Goal: Information Seeking & Learning: Find specific fact

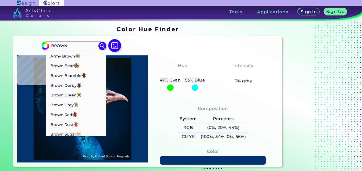
type input "BROWN"
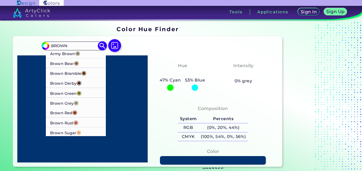
click at [61, 80] on p "Brown Derby ◉" at bounding box center [65, 83] width 31 height 10
type input "#492615"
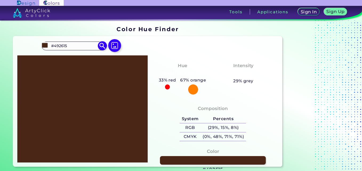
click at [72, 44] on input "#492615" at bounding box center [74, 45] width 50 height 7
click at [74, 43] on input "#492615" at bounding box center [74, 45] width 50 height 7
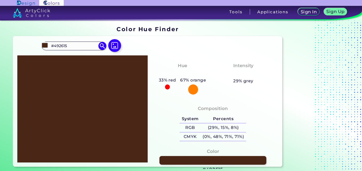
click at [251, 156] on link at bounding box center [212, 160] width 107 height 9
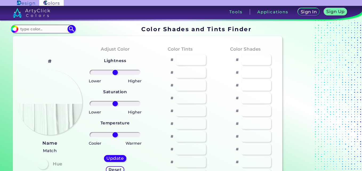
click at [37, 31] on input at bounding box center [43, 28] width 50 height 7
type input "#492615"
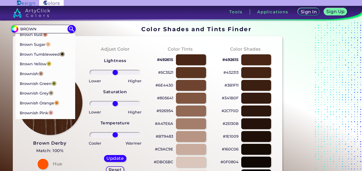
scroll to position [70, 0]
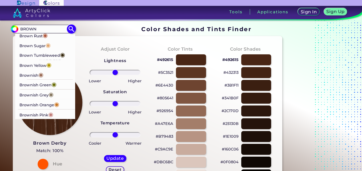
type input "BROWN"
click at [45, 42] on p "Brown Sugar ◉" at bounding box center [34, 45] width 31 height 10
type input "#e2a76f"
type input "#E2A76F"
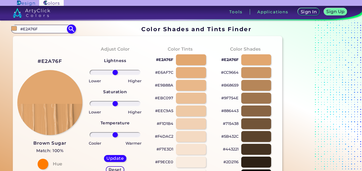
click at [44, 30] on input "#E2A76F" at bounding box center [43, 28] width 50 height 7
click at [108, 157] on h5 "Update" at bounding box center [115, 158] width 16 height 4
type input "#e2a66e"
click at [57, 62] on h2 "#E2A66E" at bounding box center [49, 61] width 25 height 7
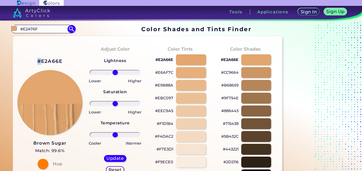
copy h2 "#"
click at [46, 32] on input "#E2A76F" at bounding box center [43, 28] width 50 height 7
type input "#"
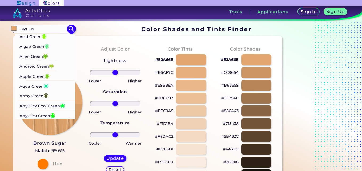
type input "GREEN"
click at [34, 66] on p "Android Green ◉" at bounding box center [36, 66] width 34 height 10
type input "#a4c639"
type input "#A4C639"
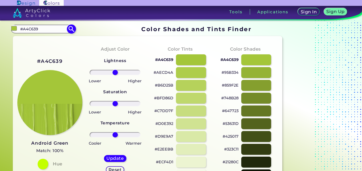
click at [34, 66] on div "#A4C639 Android Green Match: 100% Hue" at bounding box center [49, 113] width 65 height 145
click at [115, 157] on h5 "Update" at bounding box center [115, 158] width 17 height 4
click at [52, 59] on h2 "#A5C639" at bounding box center [49, 61] width 25 height 7
copy h2 "#"
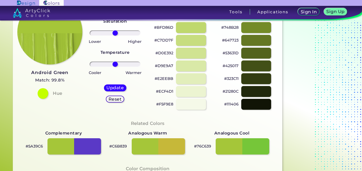
scroll to position [83, 0]
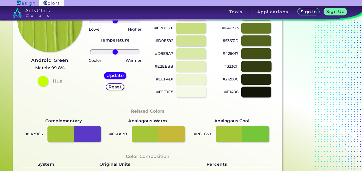
click at [257, 64] on div at bounding box center [256, 66] width 30 height 11
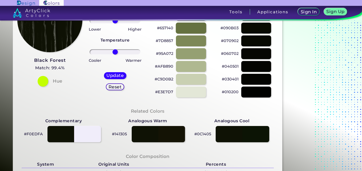
click at [196, 27] on div at bounding box center [191, 28] width 30 height 11
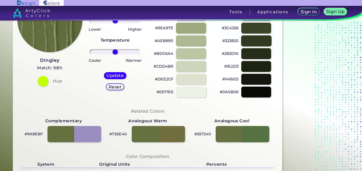
click at [246, 38] on div at bounding box center [256, 40] width 30 height 11
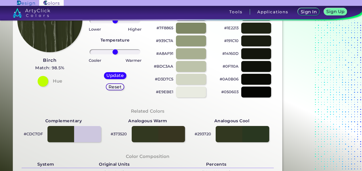
click at [358, 22] on div "Color Shades Finder #323820 #A4C639 Acid Green ◉ Algae Green ◉ Alien Green ◉ An…" at bounding box center [181, 133] width 362 height 390
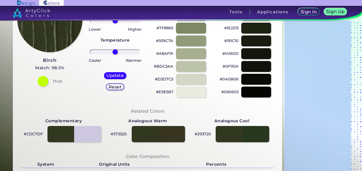
click at [358, 22] on div "Color Shades Finder #323820 #A4C639 Acid Green ◉ Algae Green ◉ Alien Green ◉ An…" at bounding box center [181, 133] width 362 height 390
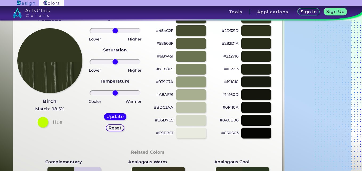
click at [361, 22] on section "Color Shades Finder #323820 #A4C639 Acid Green ◉ Algae Green ◉ Alien Green ◉ An…" at bounding box center [181, 96] width 362 height 151
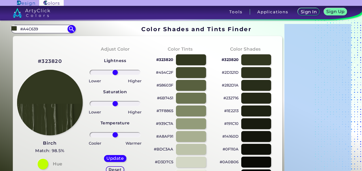
click at [50, 90] on img at bounding box center [50, 103] width 66 height 66
click at [47, 131] on img at bounding box center [50, 103] width 66 height 66
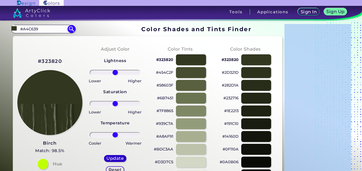
drag, startPoint x: 47, startPoint y: 131, endPoint x: 121, endPoint y: 161, distance: 79.9
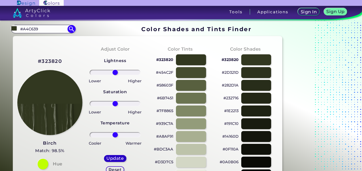
click at [121, 161] on h5 "Update" at bounding box center [115, 158] width 17 height 4
type input "#313720"
click at [58, 61] on h2 "#313720" at bounding box center [50, 61] width 23 height 7
copy h2 "#"
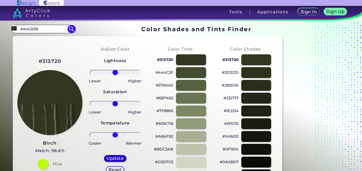
click at [106, 158] on div "Update" at bounding box center [115, 158] width 23 height 7
click at [260, 58] on div at bounding box center [256, 59] width 30 height 11
click at [52, 61] on h2 "#313720" at bounding box center [50, 61] width 23 height 7
click at [52, 61] on h2 "#313720 copied" at bounding box center [50, 61] width 23 height 7
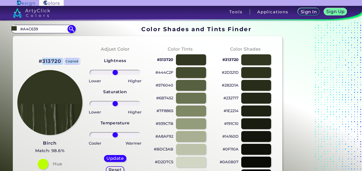
copy h2 "313720 copied"
drag, startPoint x: 220, startPoint y: 60, endPoint x: 238, endPoint y: 62, distance: 18.2
click at [238, 62] on div "#313720" at bounding box center [245, 59] width 57 height 13
copy p "#313720"
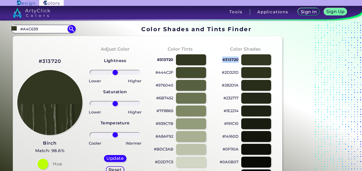
copy p "#313720"
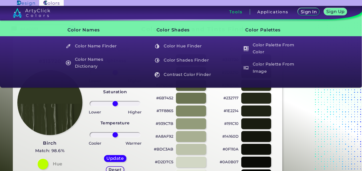
click at [236, 13] on h3 "Tools" at bounding box center [235, 12] width 13 height 4
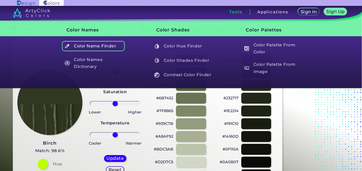
click at [108, 44] on h5 "Color Name Finder" at bounding box center [93, 46] width 63 height 10
